Goal: Task Accomplishment & Management: Manage account settings

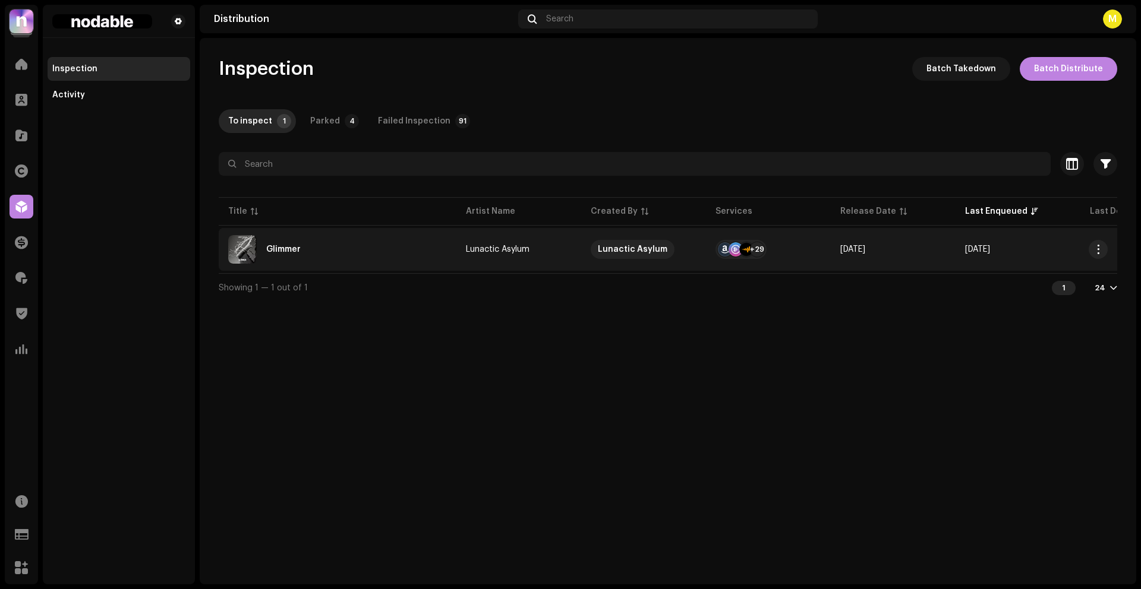
click at [378, 256] on div "Glimmer" at bounding box center [337, 249] width 219 height 29
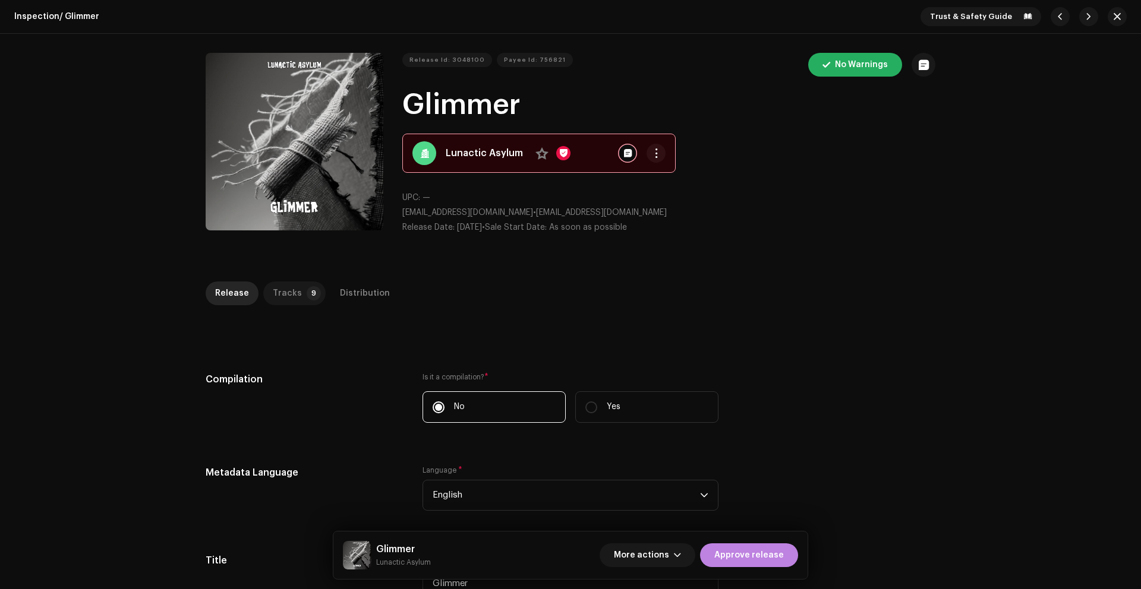
click at [297, 293] on p-tab "Tracks 9" at bounding box center [294, 294] width 62 height 24
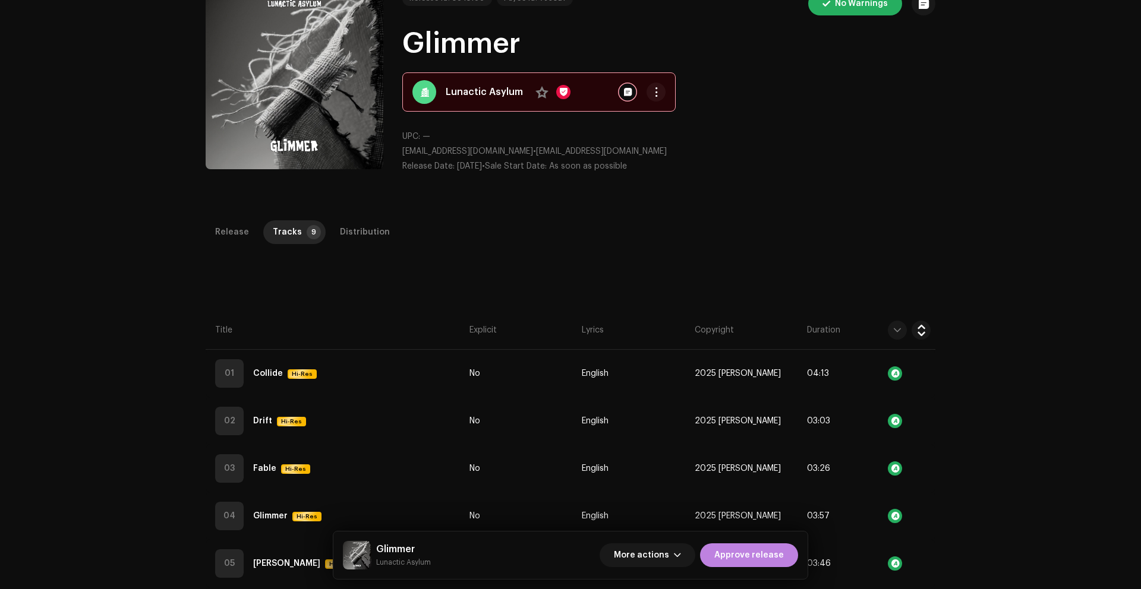
scroll to position [49, 0]
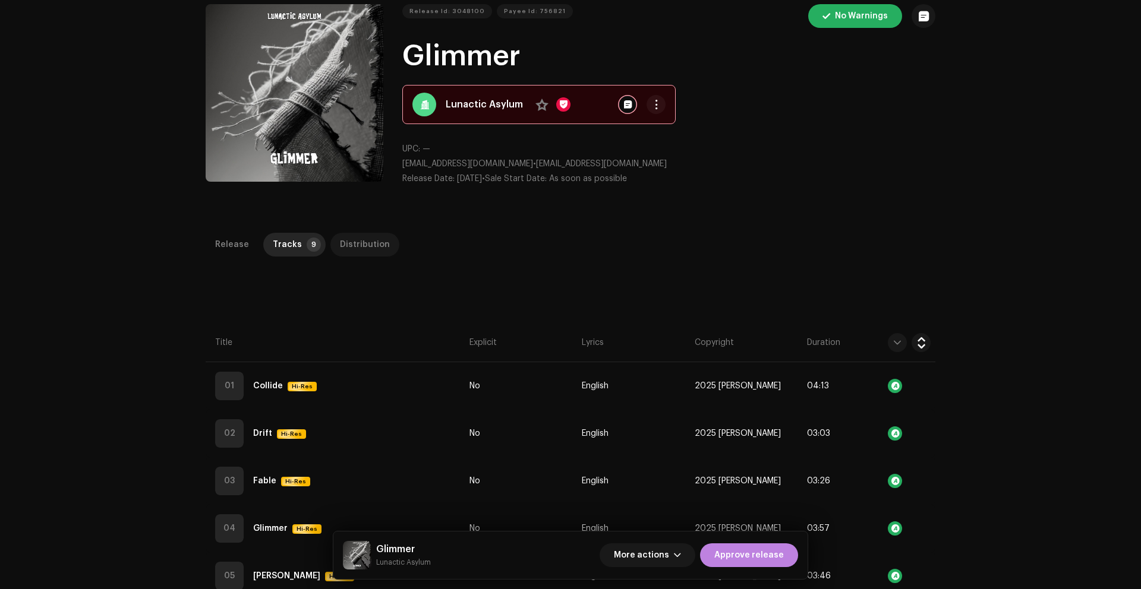
click at [363, 243] on div "Distribution" at bounding box center [365, 245] width 50 height 24
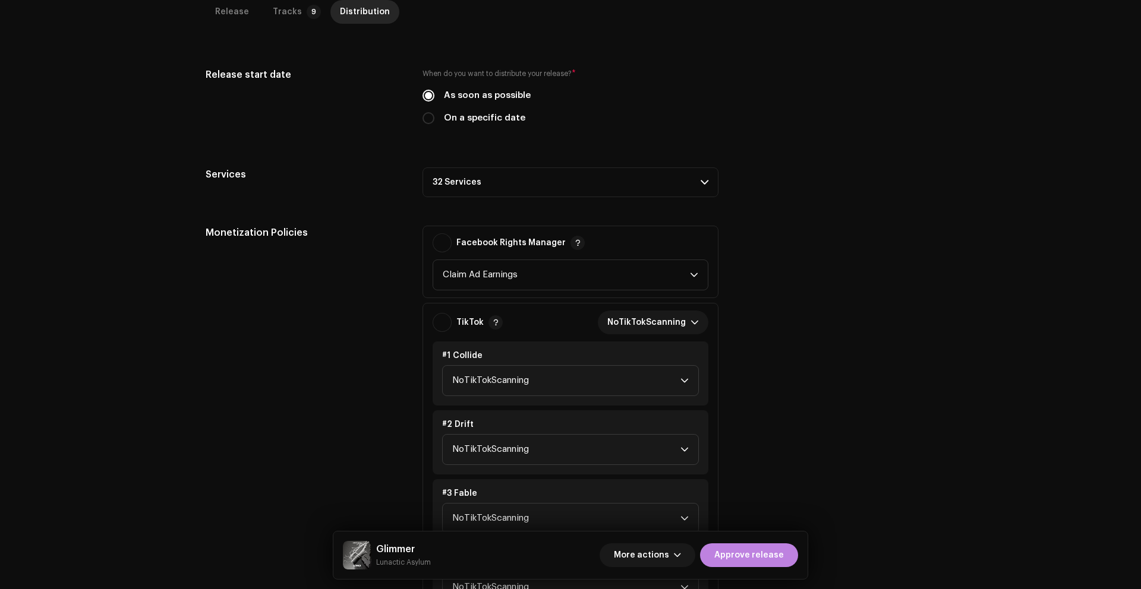
scroll to position [0, 0]
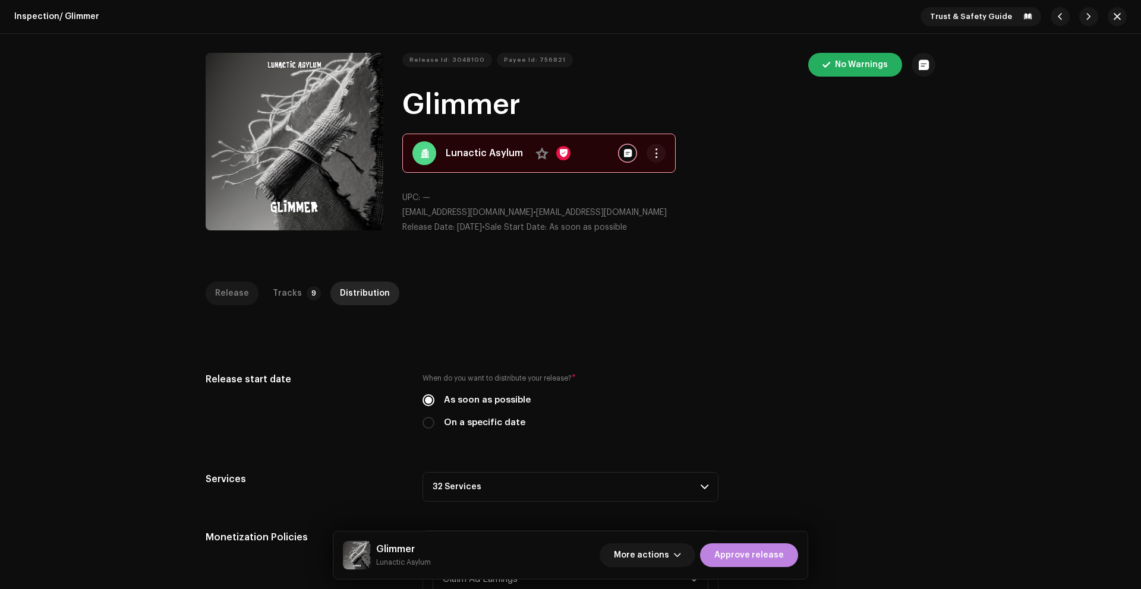
click at [229, 295] on div "Release" at bounding box center [232, 294] width 34 height 24
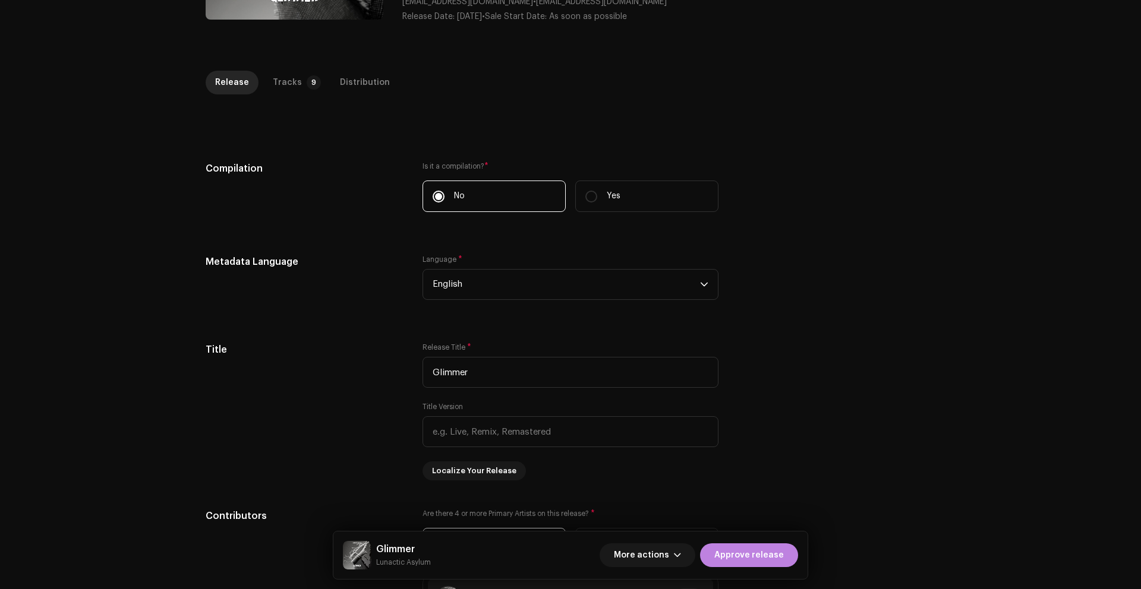
scroll to position [74, 0]
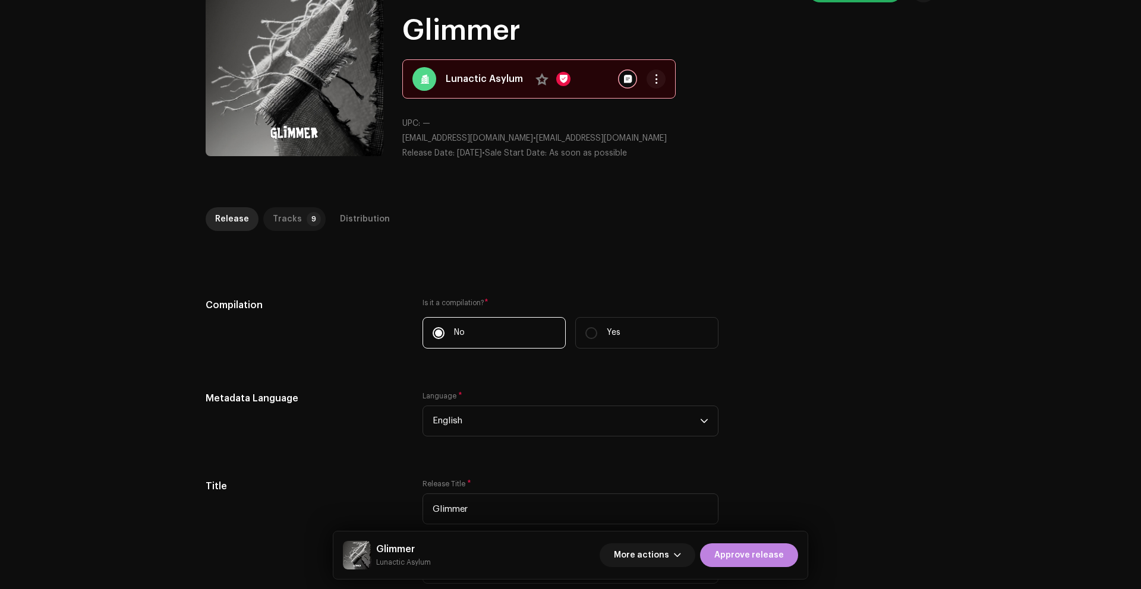
click at [289, 219] on div "Tracks" at bounding box center [287, 219] width 29 height 24
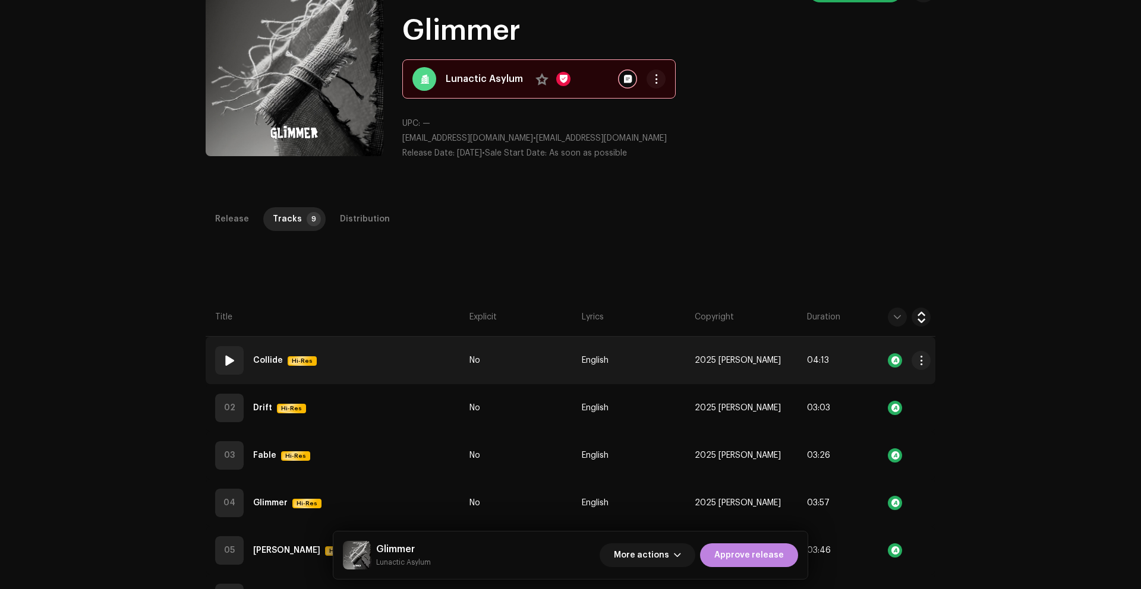
click at [406, 357] on td "01 Collide Hi-Res" at bounding box center [335, 361] width 259 height 48
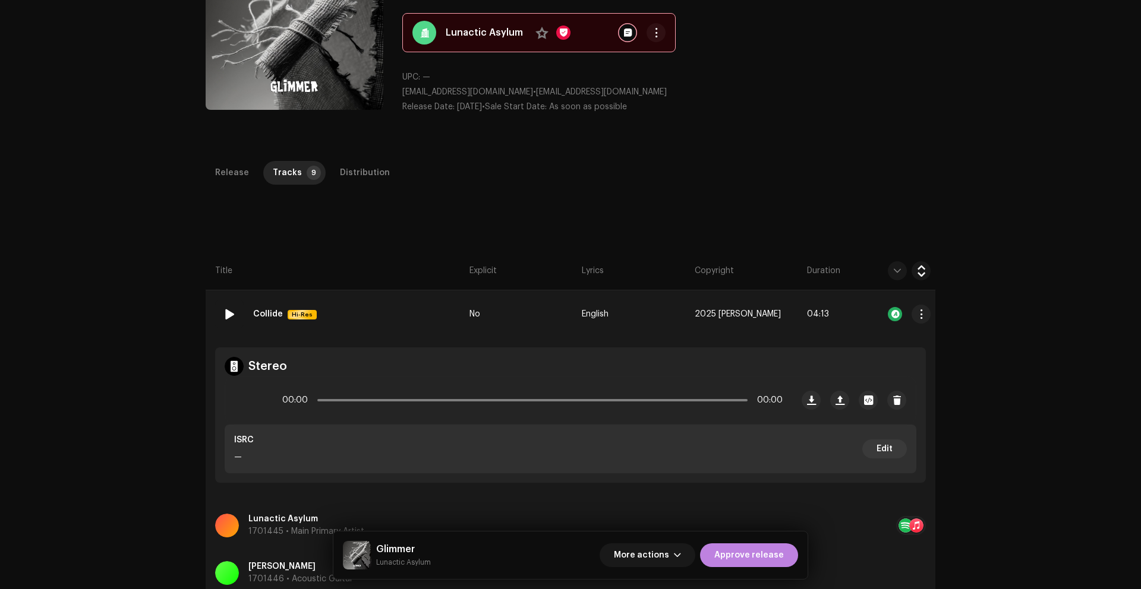
scroll to position [126, 0]
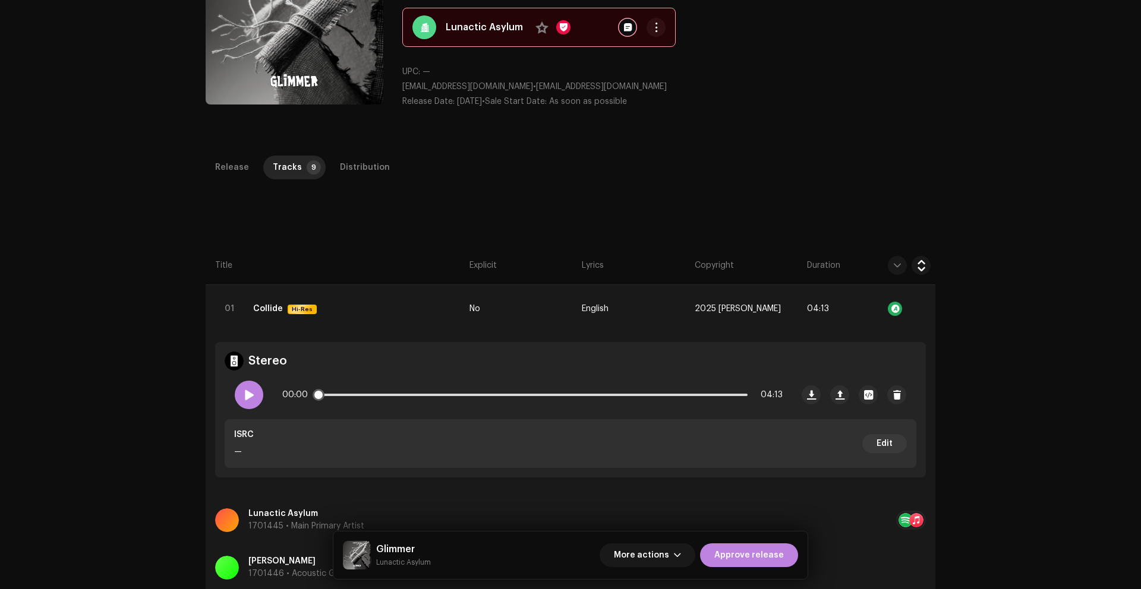
click at [249, 395] on span at bounding box center [249, 395] width 10 height 10
click at [408, 395] on p-slider at bounding box center [532, 395] width 430 height 2
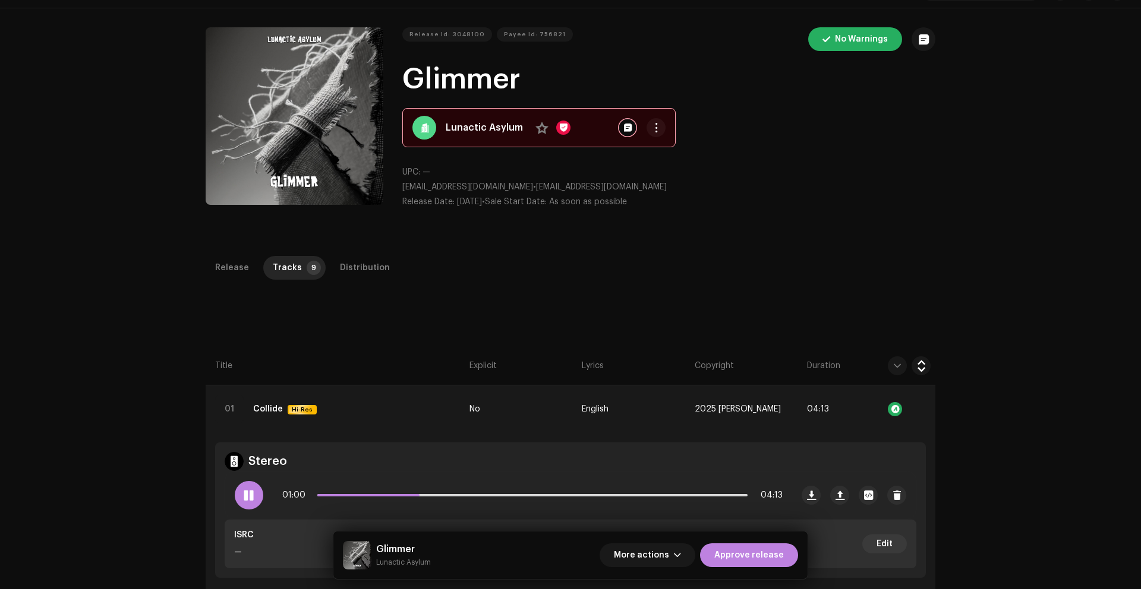
scroll to position [0, 0]
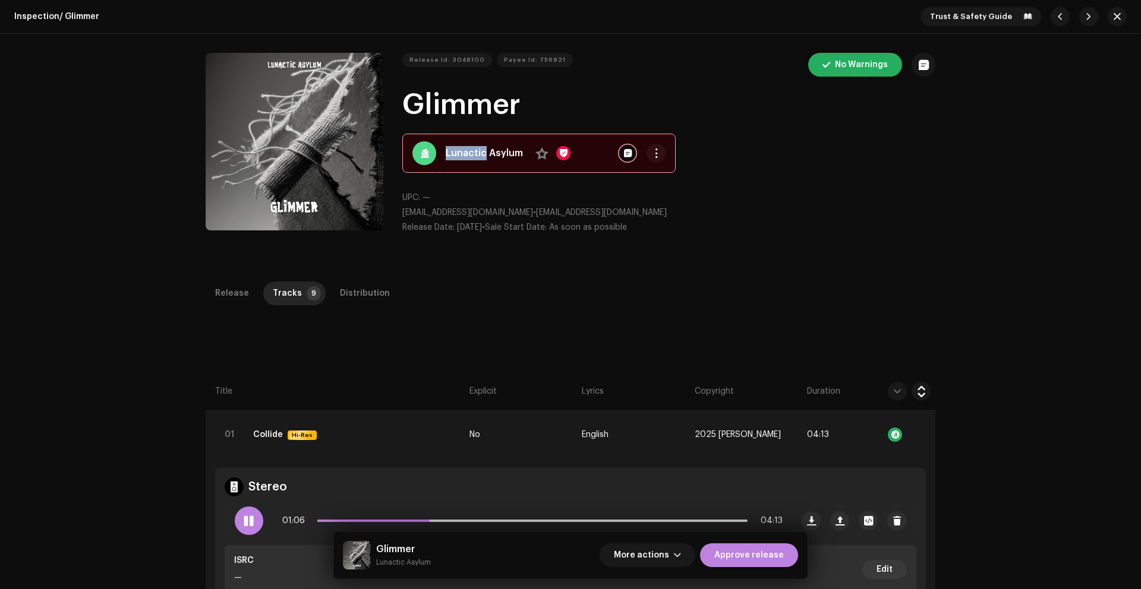
copy strong "Lunactic"
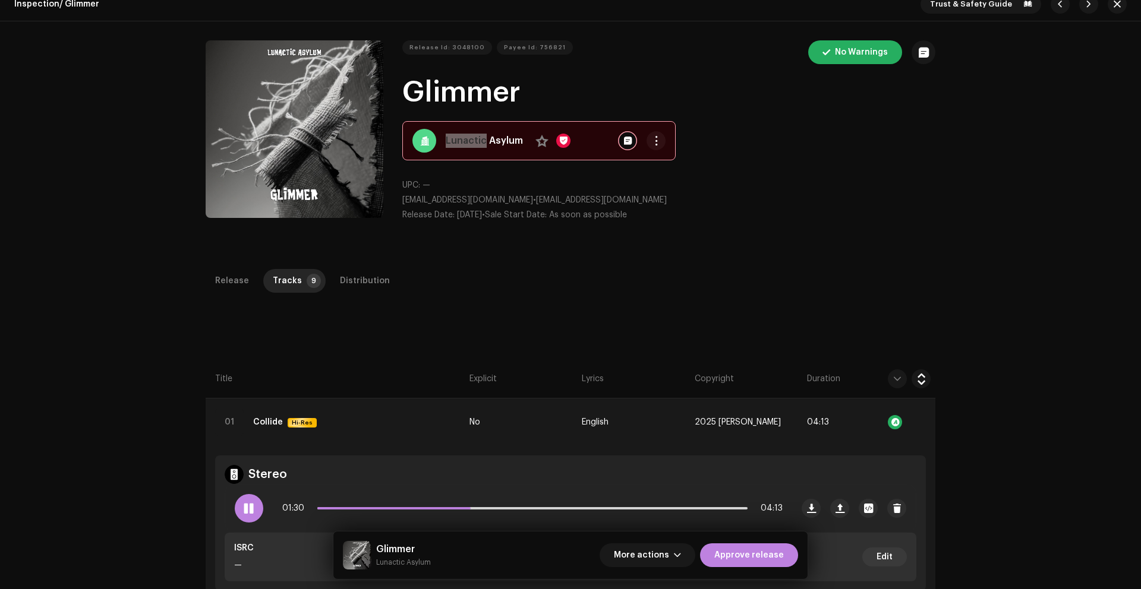
scroll to position [23, 0]
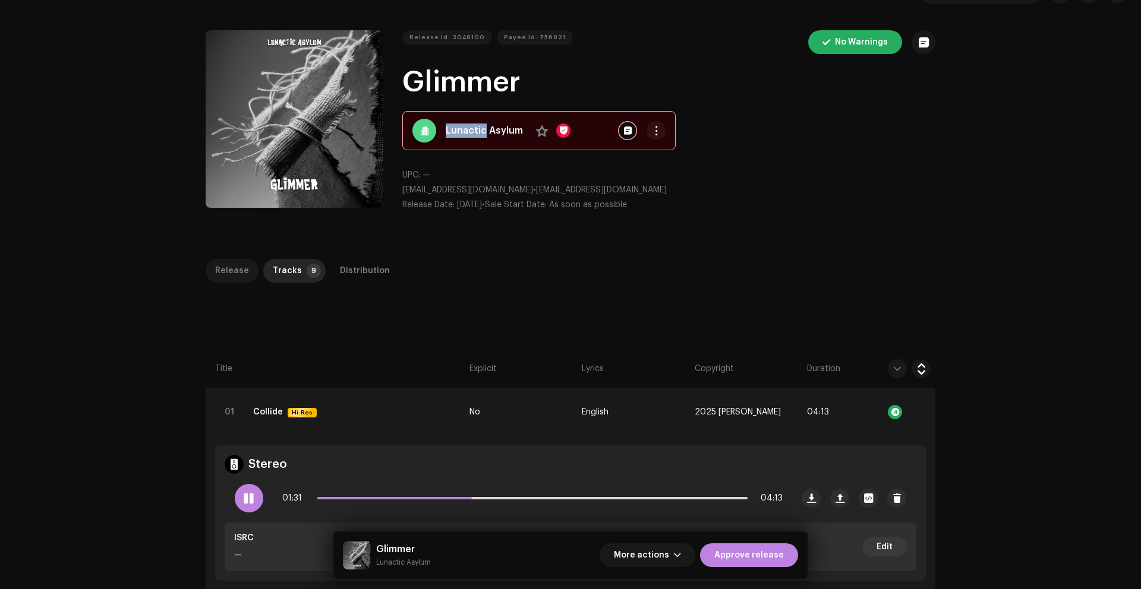
click at [231, 270] on div "Release" at bounding box center [232, 271] width 34 height 24
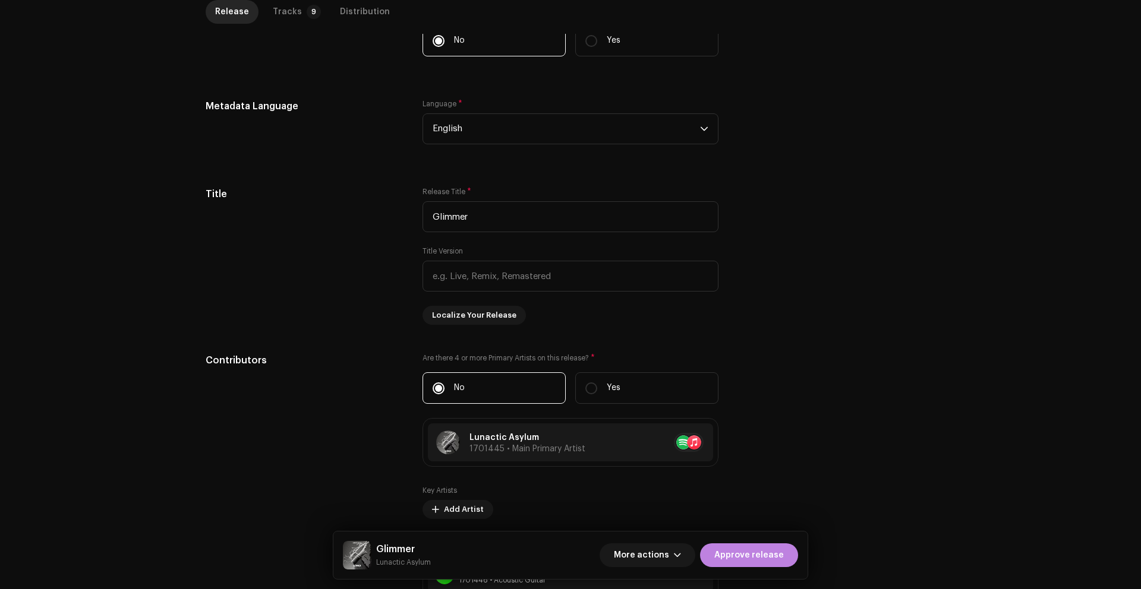
scroll to position [362, 0]
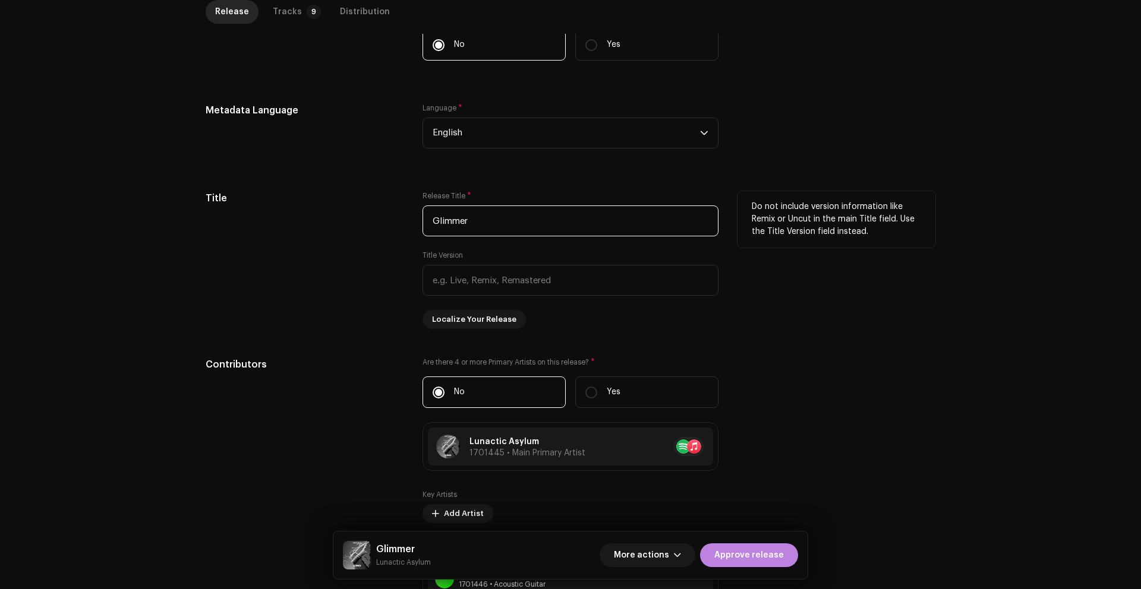
click at [484, 222] on input "Glimmer" at bounding box center [570, 221] width 296 height 31
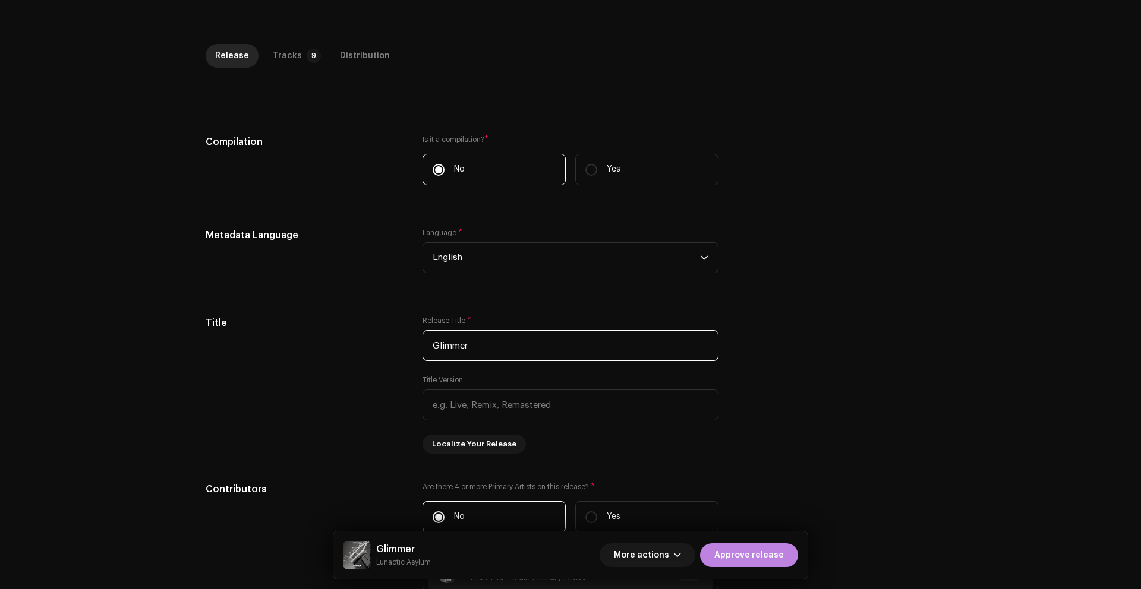
scroll to position [0, 0]
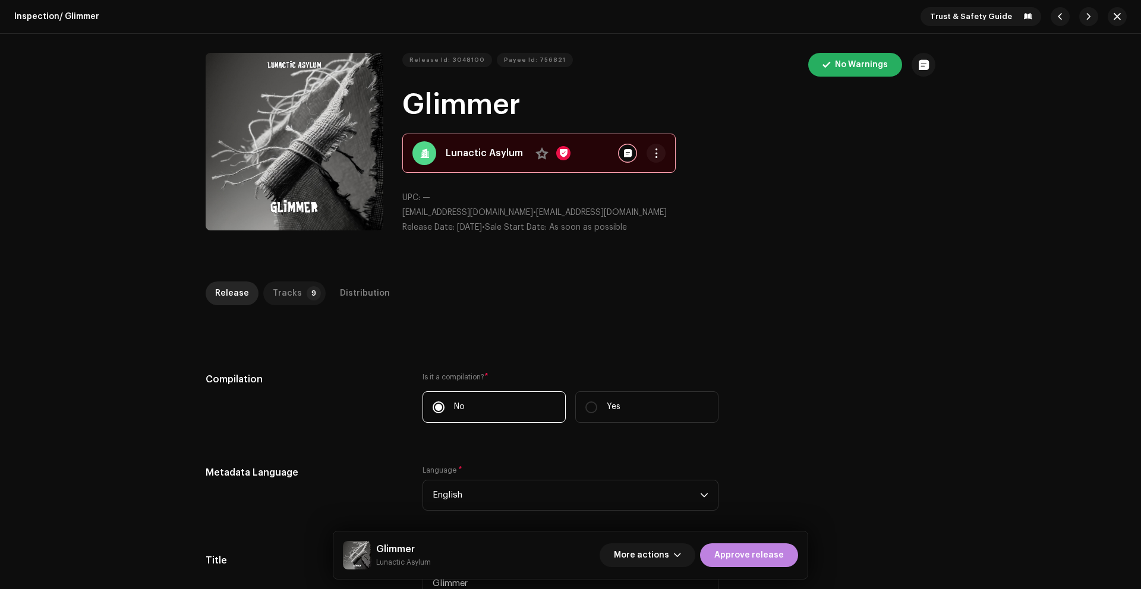
click at [289, 296] on div "Tracks" at bounding box center [287, 294] width 29 height 24
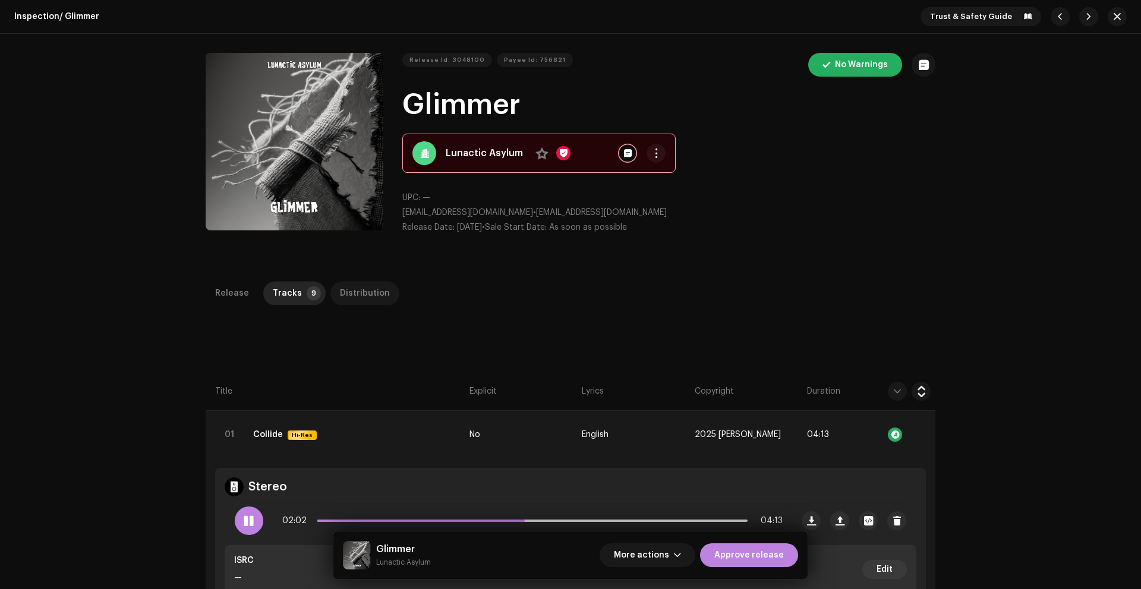
click at [349, 297] on div "Distribution" at bounding box center [365, 294] width 50 height 24
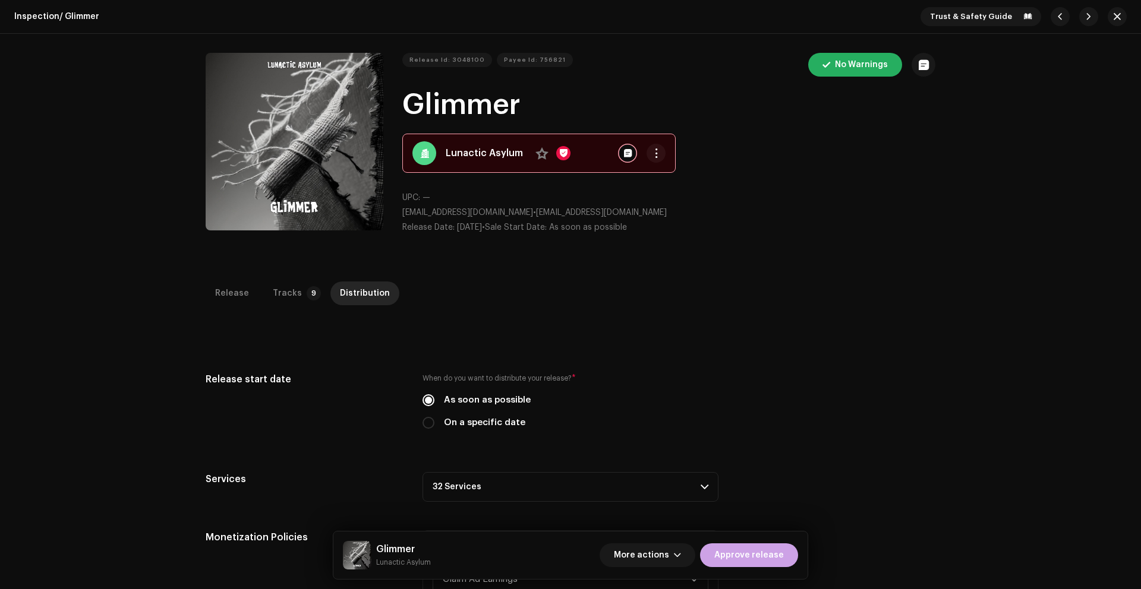
click at [752, 554] on span "Approve release" at bounding box center [749, 556] width 70 height 24
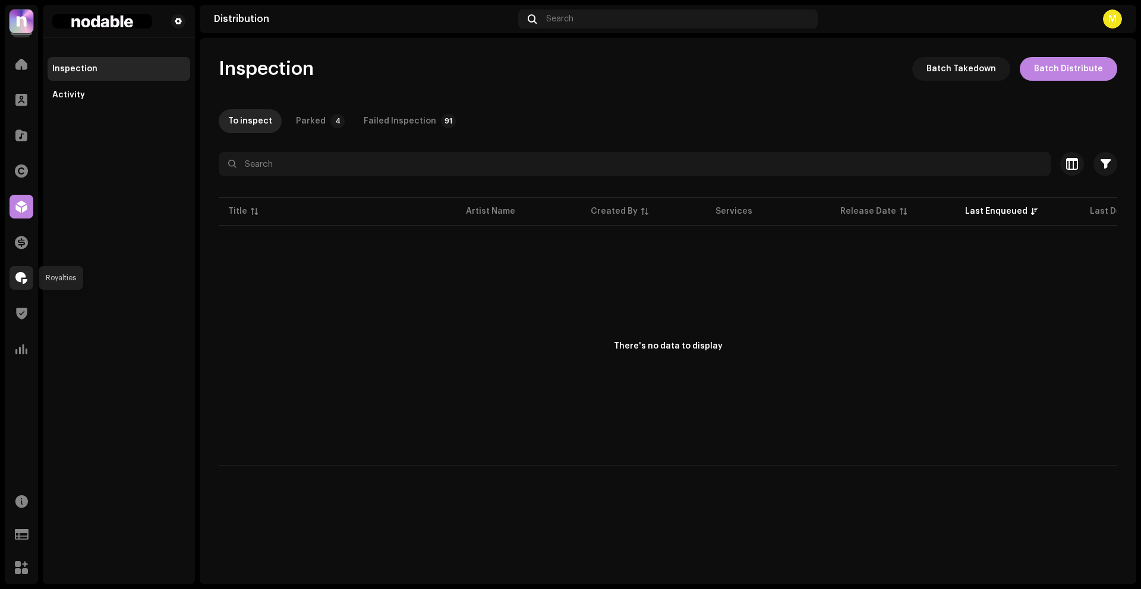
click at [22, 276] on span at bounding box center [21, 278] width 12 height 10
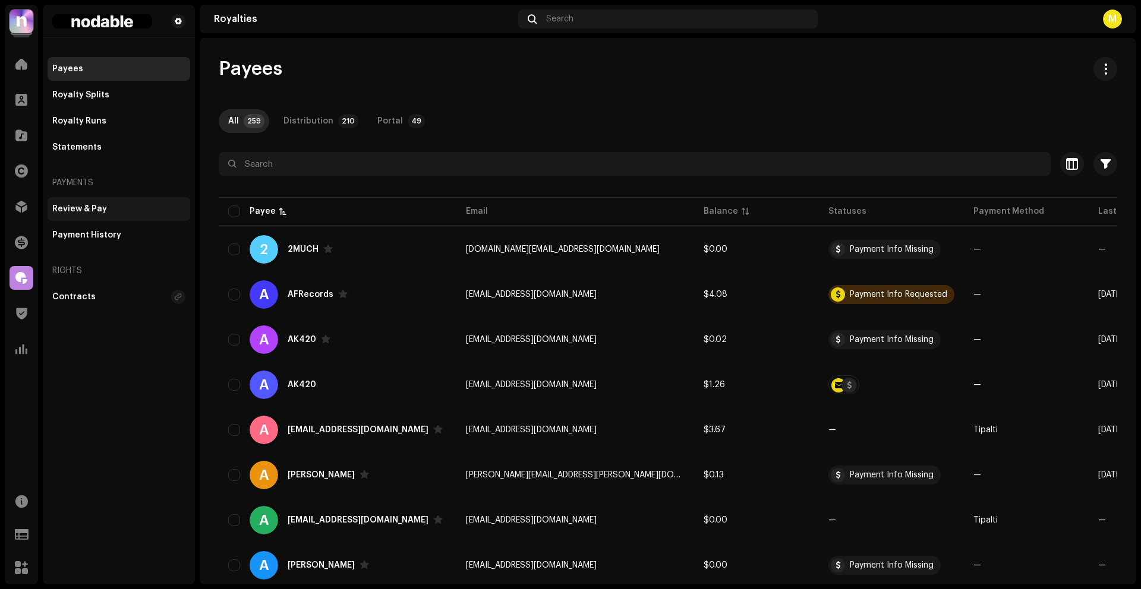
click at [91, 202] on div "Review & Pay" at bounding box center [119, 209] width 143 height 24
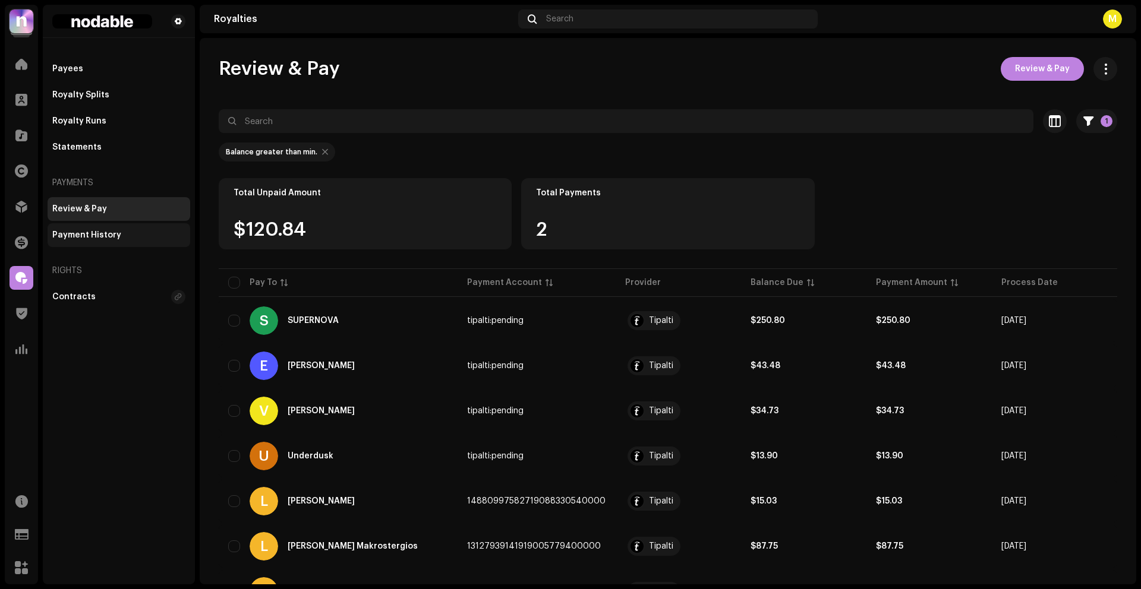
click at [92, 234] on div "Payment History" at bounding box center [86, 236] width 69 height 10
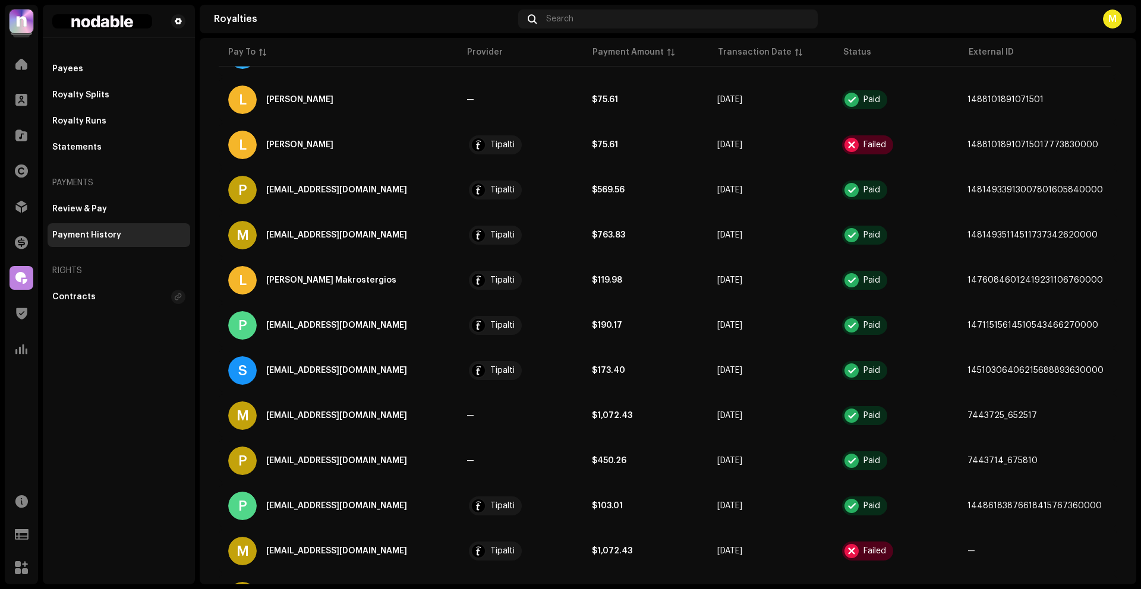
scroll to position [847, 0]
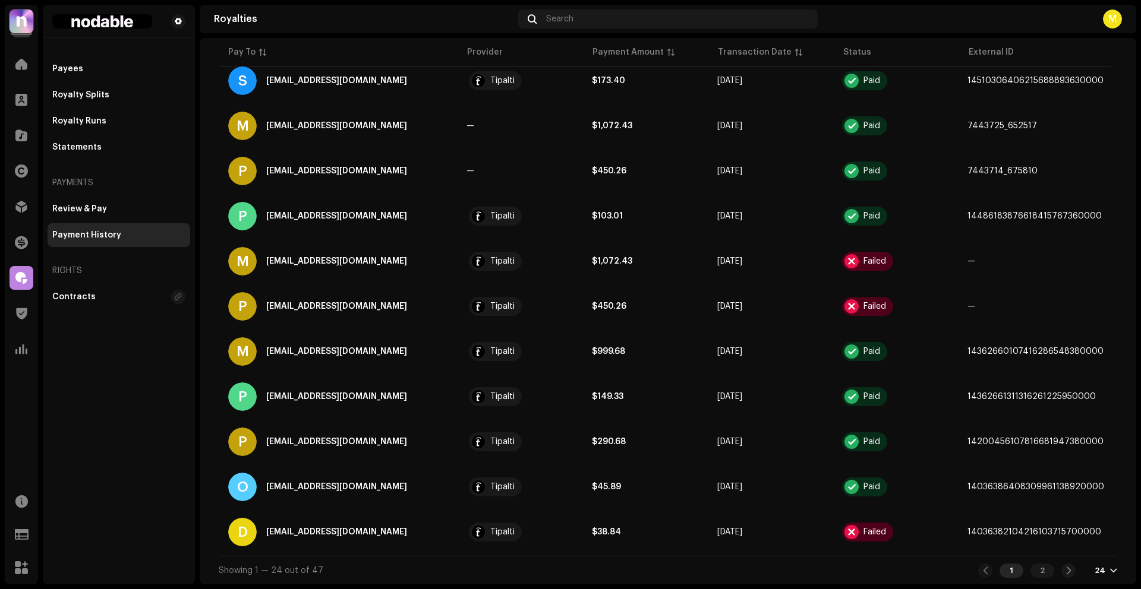
click at [1096, 564] on div "1 2 24" at bounding box center [1047, 571] width 139 height 14
click at [1097, 571] on div "24" at bounding box center [1100, 571] width 11 height 10
click at [1087, 529] on div "48" at bounding box center [1080, 525] width 49 height 24
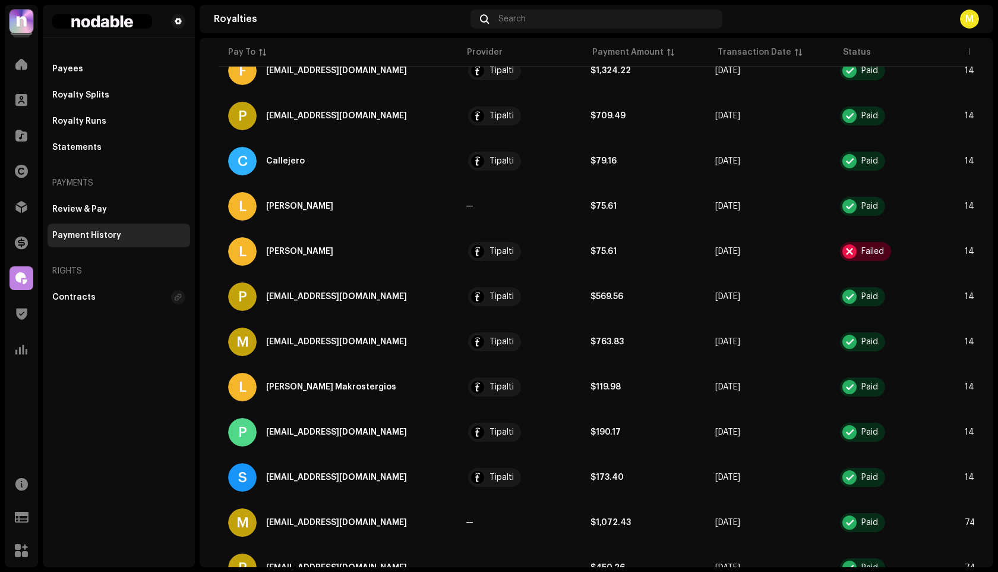
scroll to position [439, 0]
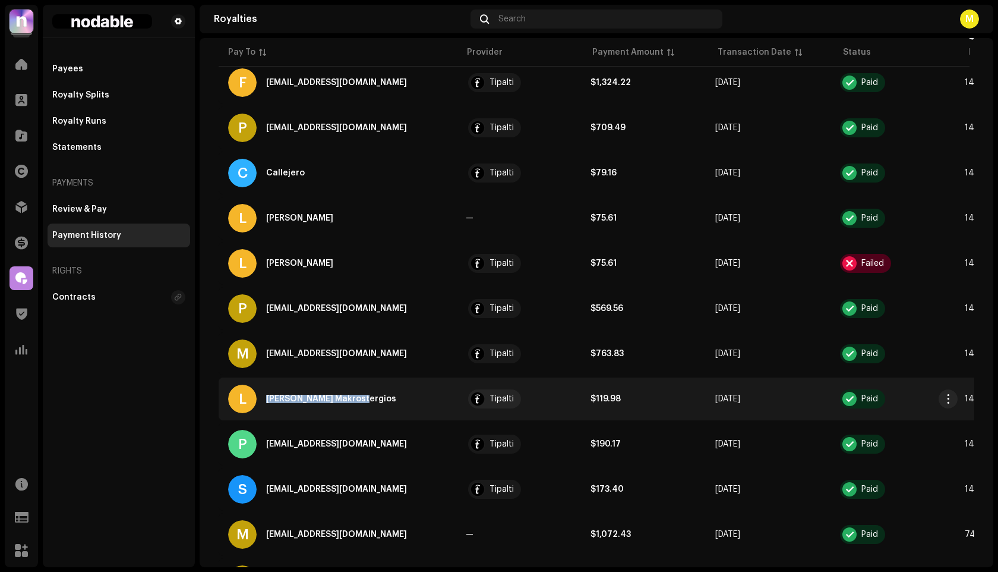
drag, startPoint x: 367, startPoint y: 398, endPoint x: 267, endPoint y: 392, distance: 100.0
click at [267, 392] on div "L [PERSON_NAME] Makrostergios" at bounding box center [337, 398] width 219 height 29
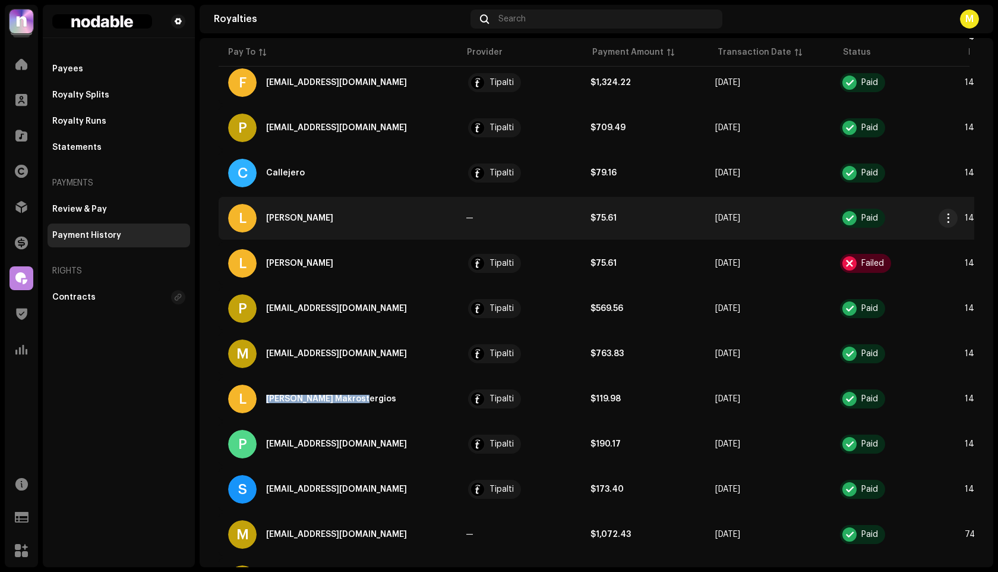
copy div "[PERSON_NAME] Makrostergios"
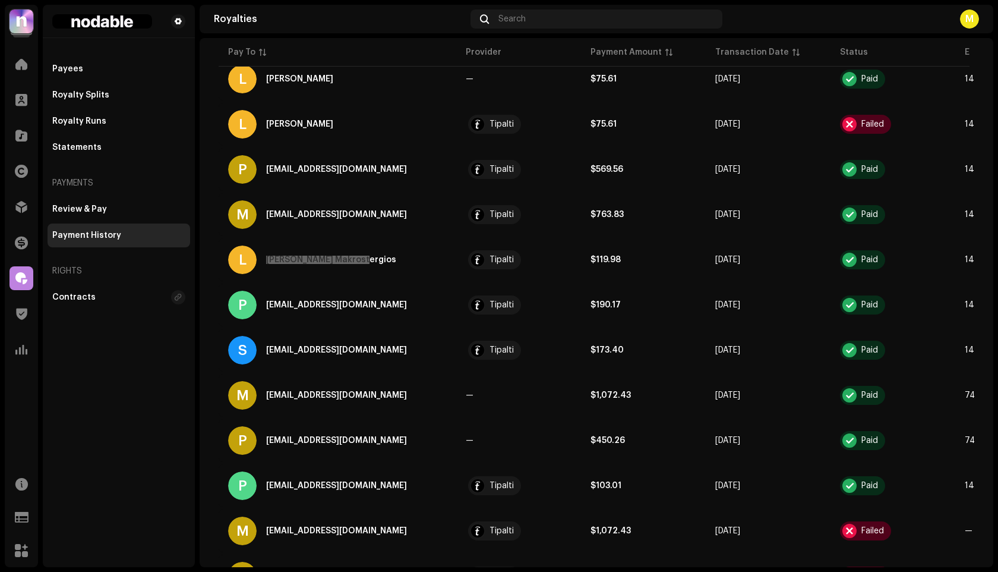
scroll to position [0, 0]
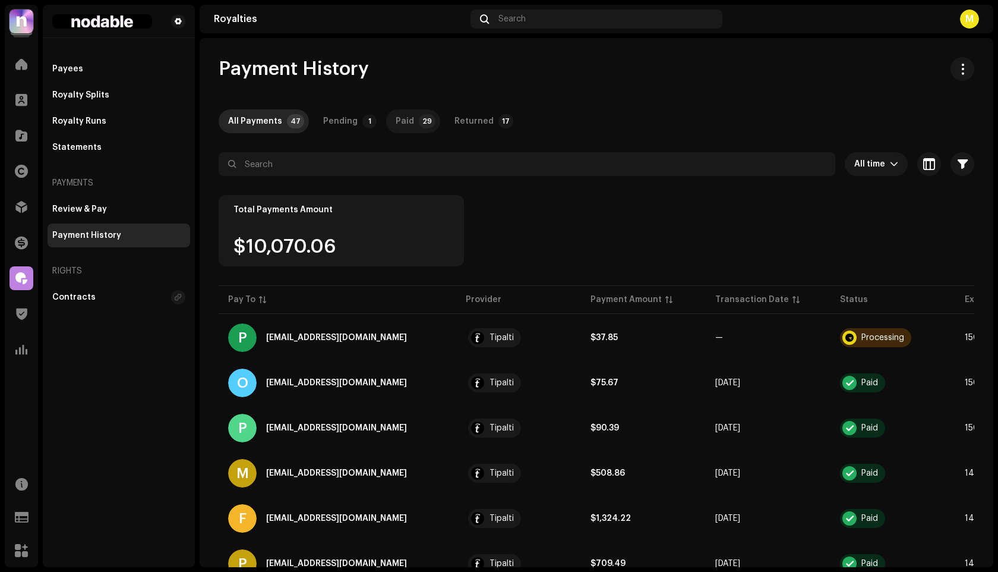
click at [400, 122] on div "Paid" at bounding box center [405, 121] width 18 height 24
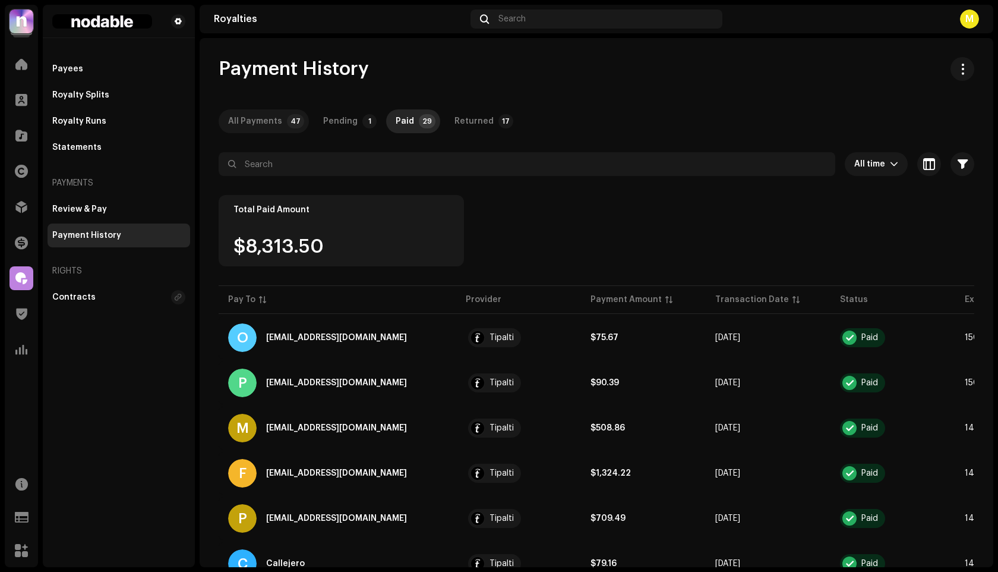
click at [254, 120] on div "All Payments" at bounding box center [255, 121] width 54 height 24
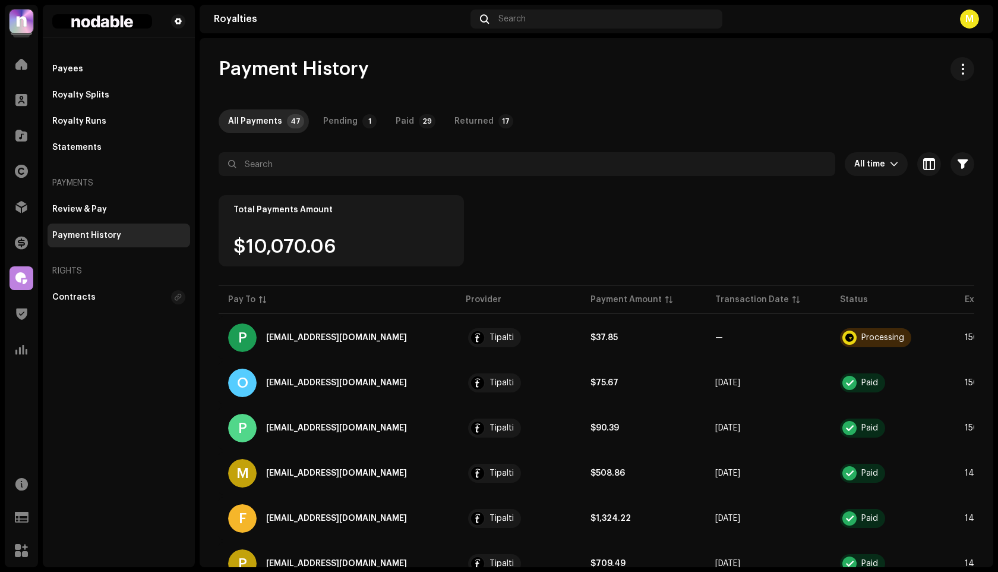
click at [109, 238] on div "Payment History" at bounding box center [86, 236] width 69 height 10
click at [113, 210] on div "Review & Pay" at bounding box center [118, 209] width 133 height 10
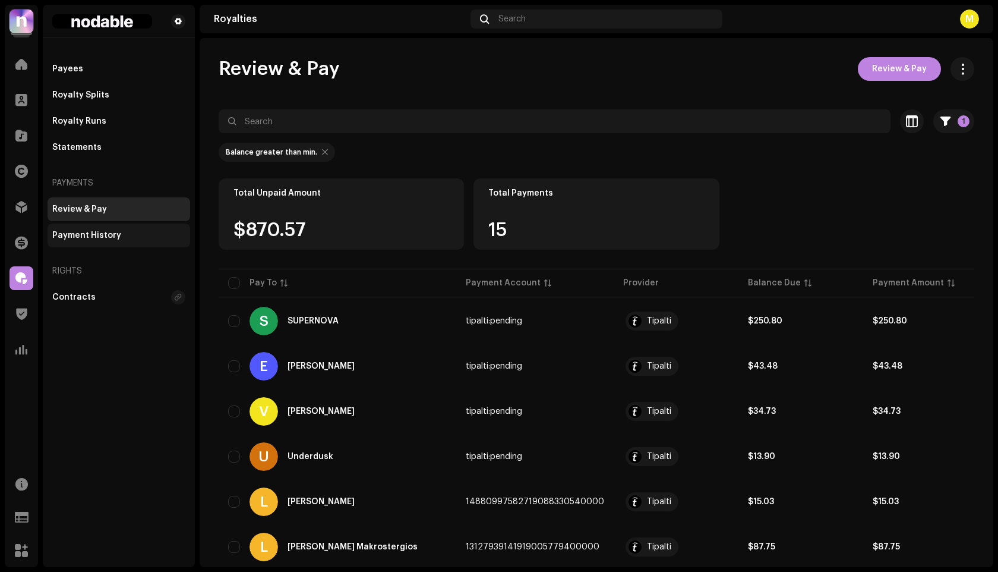
click at [81, 229] on div "Payment History" at bounding box center [119, 235] width 143 height 24
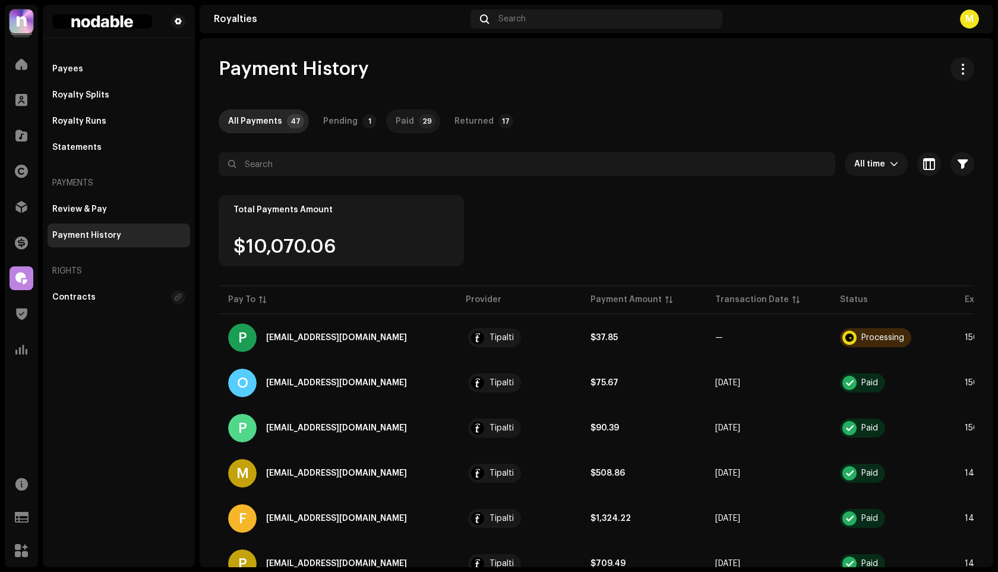
click at [397, 124] on div "Paid" at bounding box center [405, 121] width 18 height 24
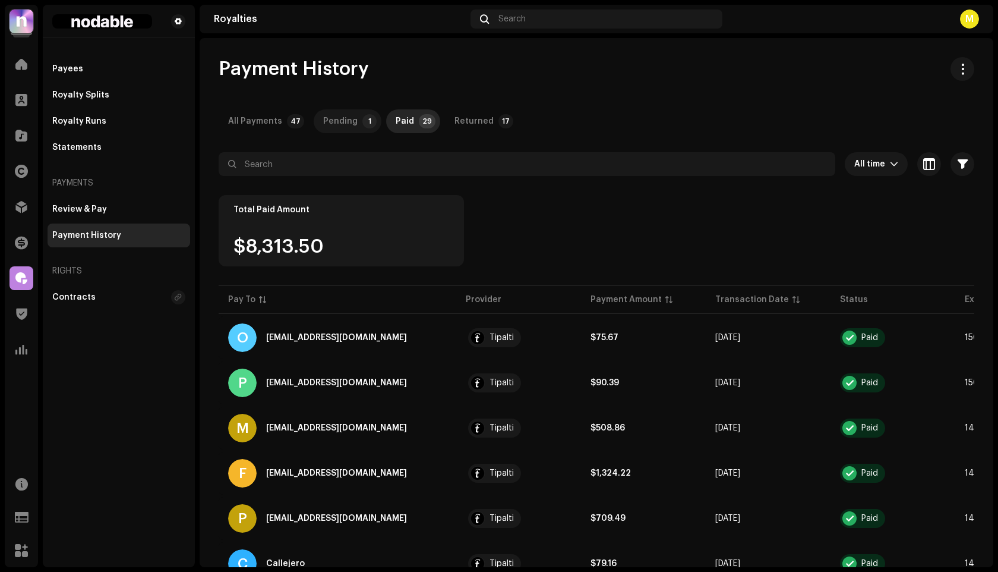
click at [342, 125] on div "Pending" at bounding box center [340, 121] width 34 height 24
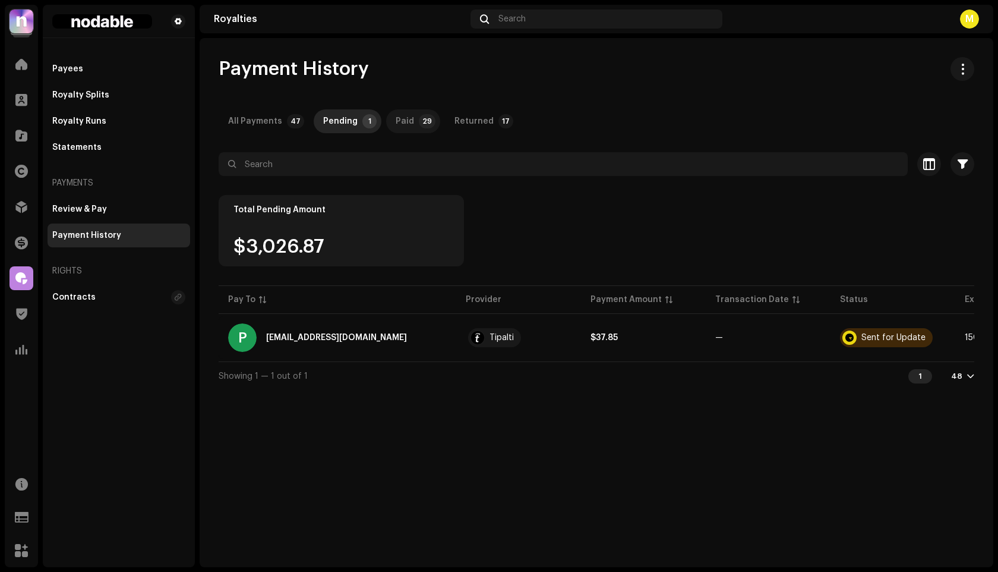
click at [411, 121] on p-tab "Paid 29" at bounding box center [413, 121] width 54 height 24
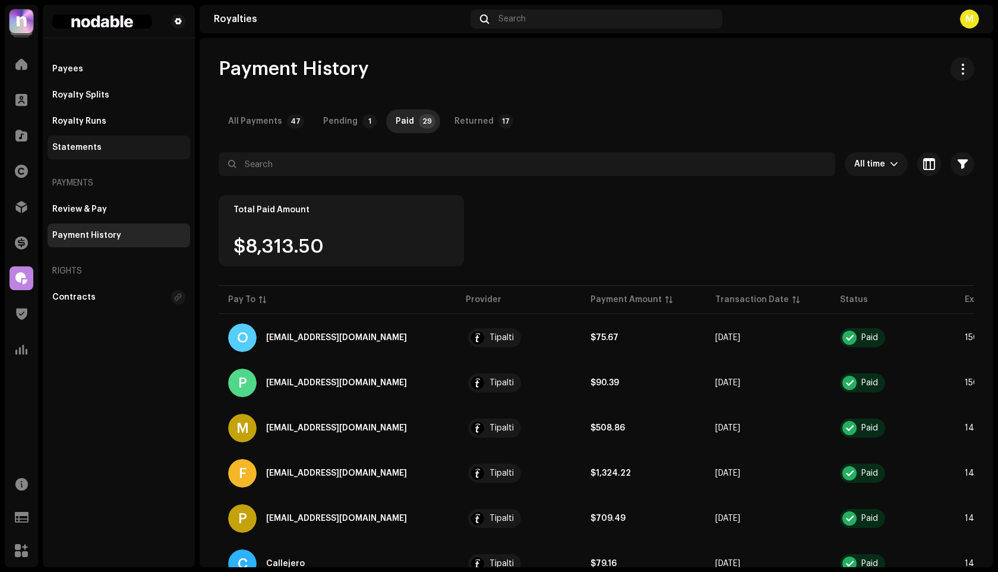
click at [111, 154] on div "Statements" at bounding box center [119, 147] width 143 height 24
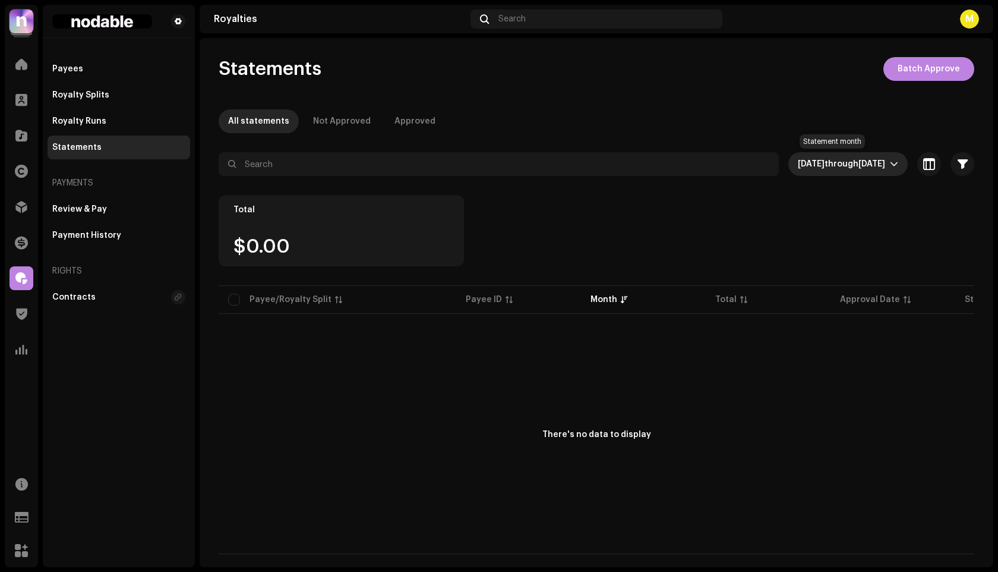
click at [813, 166] on span "[DATE]" at bounding box center [811, 164] width 27 height 8
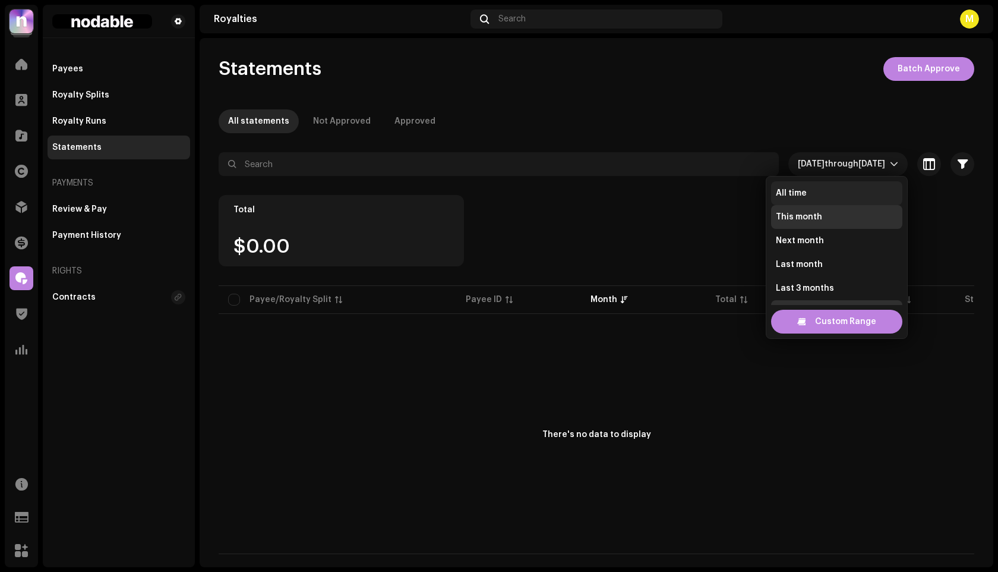
click at [816, 195] on li "All time" at bounding box center [836, 193] width 131 height 24
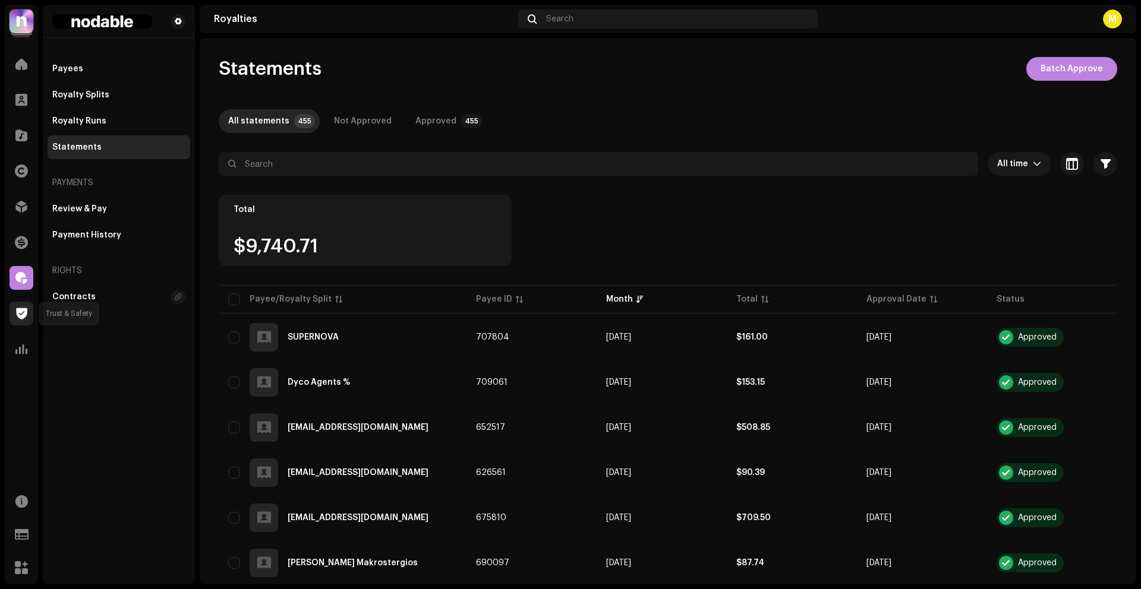
click at [25, 311] on span at bounding box center [21, 314] width 11 height 10
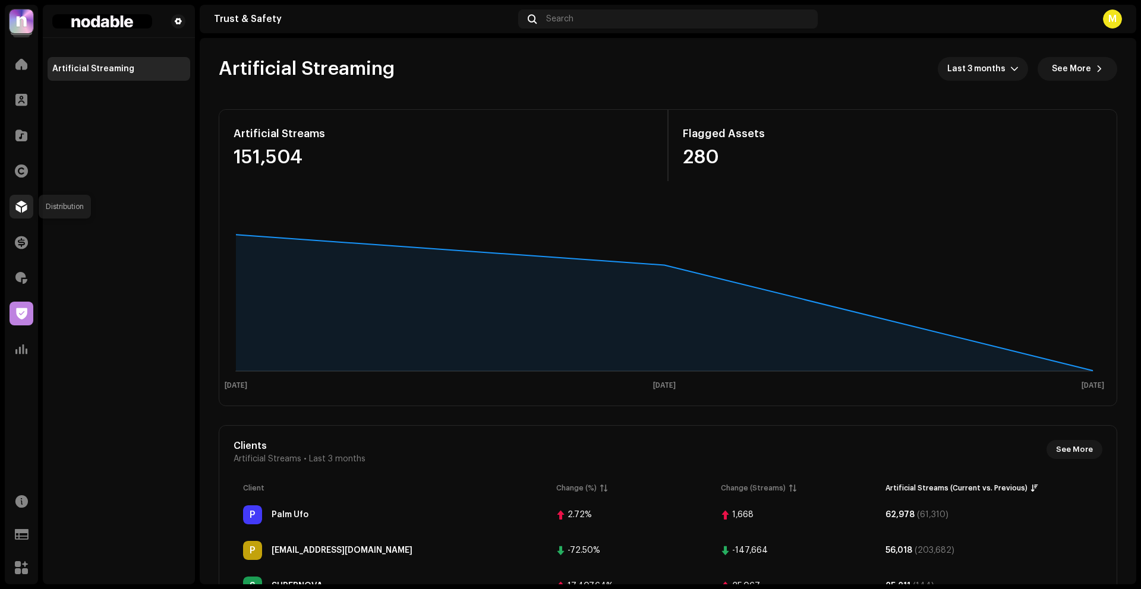
click at [23, 212] on span at bounding box center [21, 207] width 12 height 10
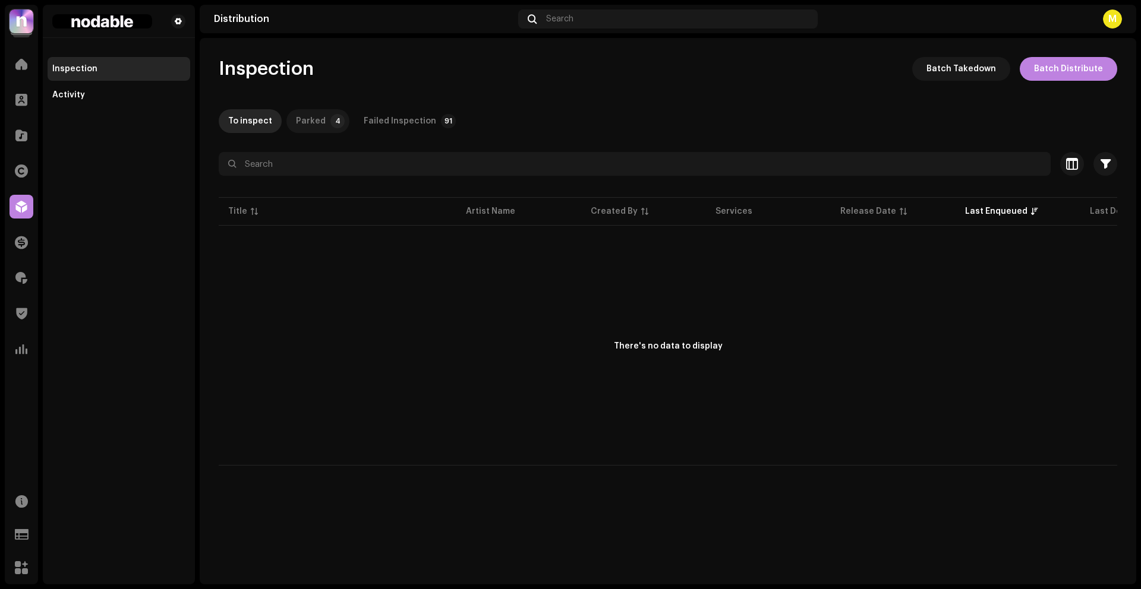
click at [301, 124] on div "Parked" at bounding box center [311, 121] width 30 height 24
